Goal: Information Seeking & Learning: Learn about a topic

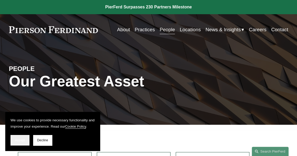
click at [18, 144] on button "Accept" at bounding box center [20, 140] width 19 height 11
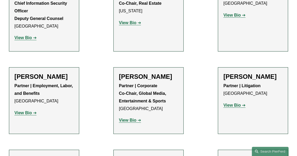
scroll to position [6177, 0]
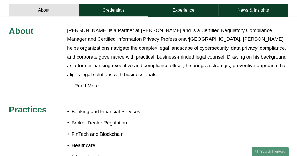
scroll to position [158, 0]
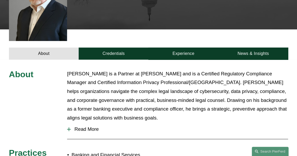
click at [96, 127] on span "Read More" at bounding box center [180, 130] width 218 height 6
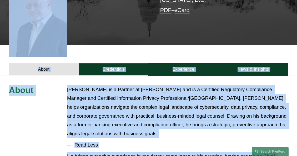
scroll to position [89, 0]
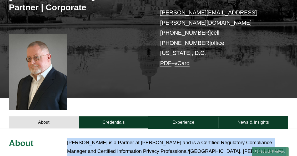
drag, startPoint x: 249, startPoint y: 68, endPoint x: 65, endPoint y: 138, distance: 196.5
drag, startPoint x: 65, startPoint y: 138, endPoint x: 75, endPoint y: 135, distance: 10.9
copy div "Tom Vincent is a Partner at Pierson Ferdinand and is a Certified Regulatory Com…"
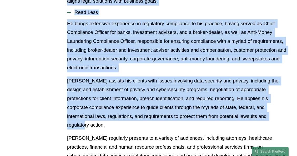
scroll to position [308, 0]
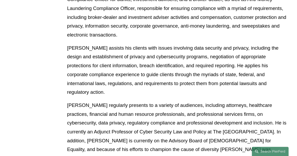
click at [130, 101] on p "Tom regularly presents to a variety of audiences, including attorneys, healthca…" at bounding box center [177, 136] width 221 height 71
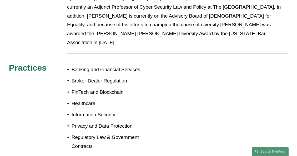
scroll to position [440, 0]
